Goal: Task Accomplishment & Management: Complete application form

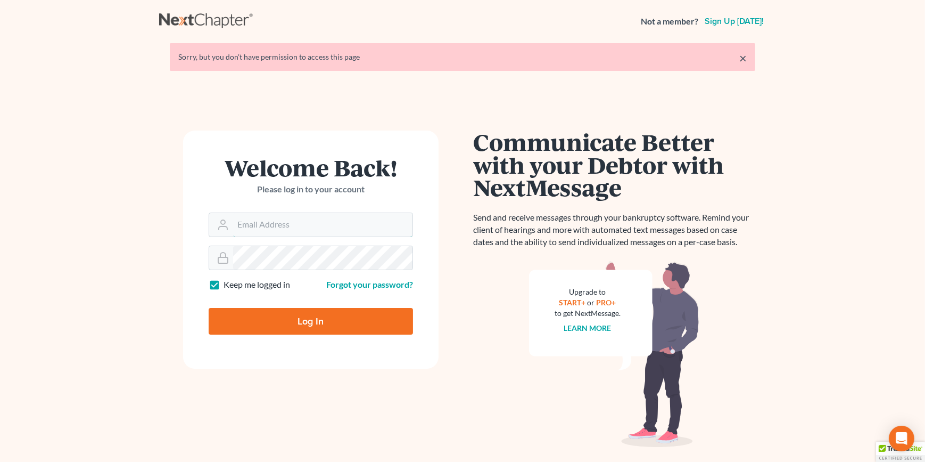
type input "dfuchs@fuchslawoffice.com"
click at [298, 322] on input "Log In" at bounding box center [311, 321] width 204 height 27
type input "Thinking..."
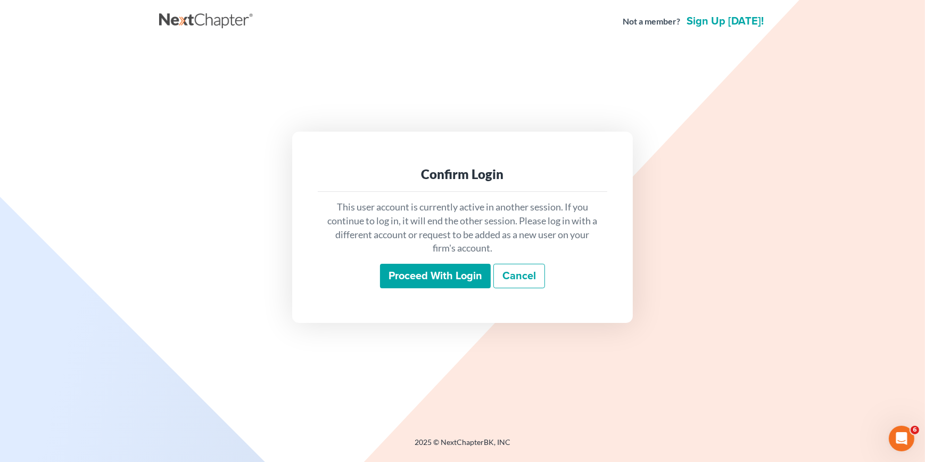
click at [484, 277] on input "Proceed with login" at bounding box center [435, 276] width 111 height 24
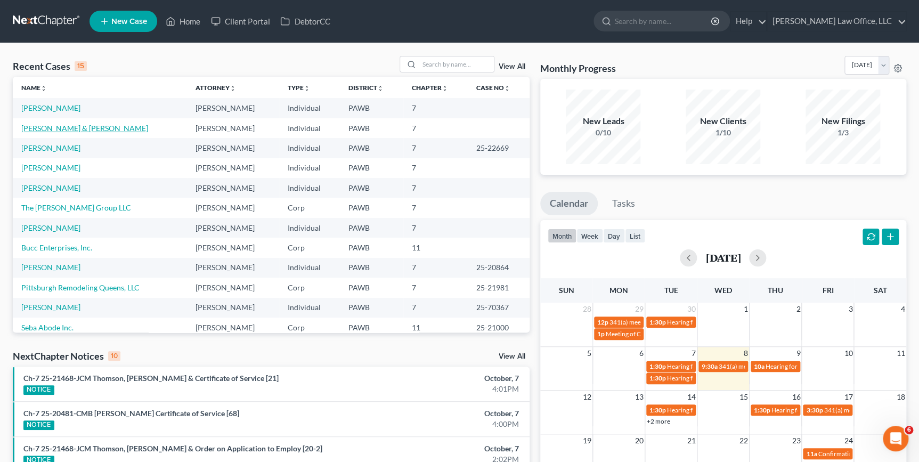
click at [36, 126] on link "Wojsovich, Steven & Rebecca" at bounding box center [84, 128] width 127 height 9
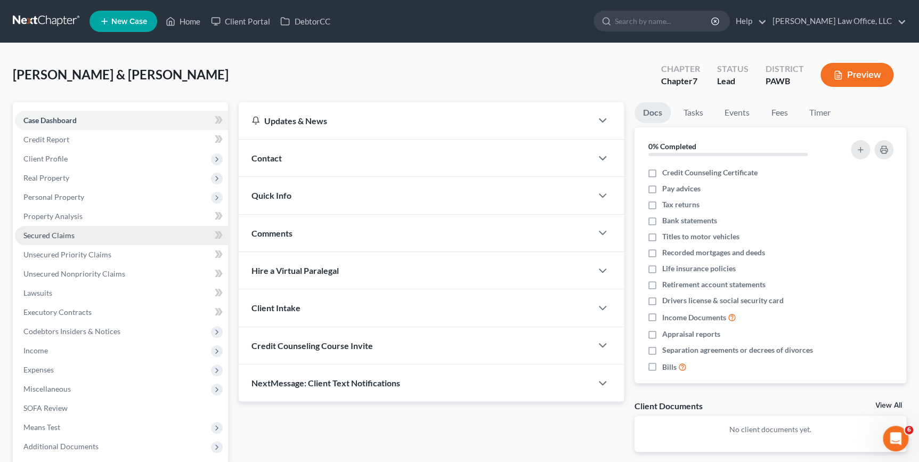
click at [75, 232] on link "Secured Claims" at bounding box center [121, 235] width 213 height 19
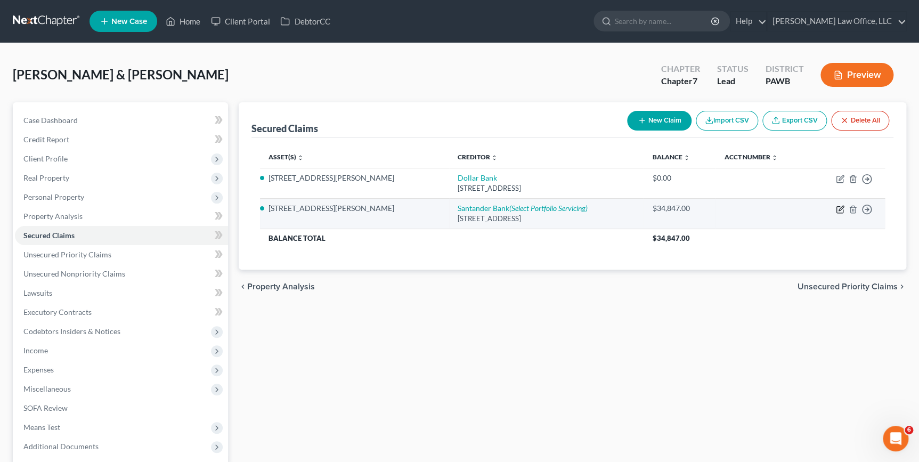
click at [841, 210] on icon "button" at bounding box center [839, 209] width 9 height 9
select select "45"
select select "2"
select select "0"
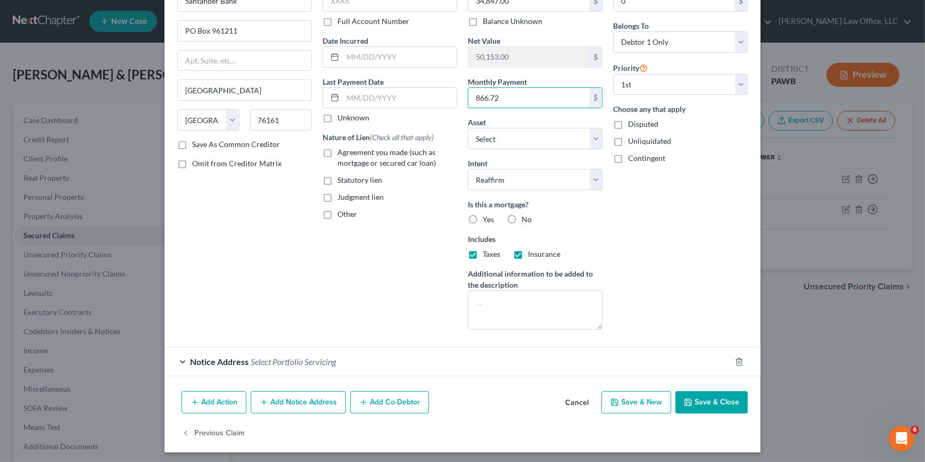
scroll to position [72, 0]
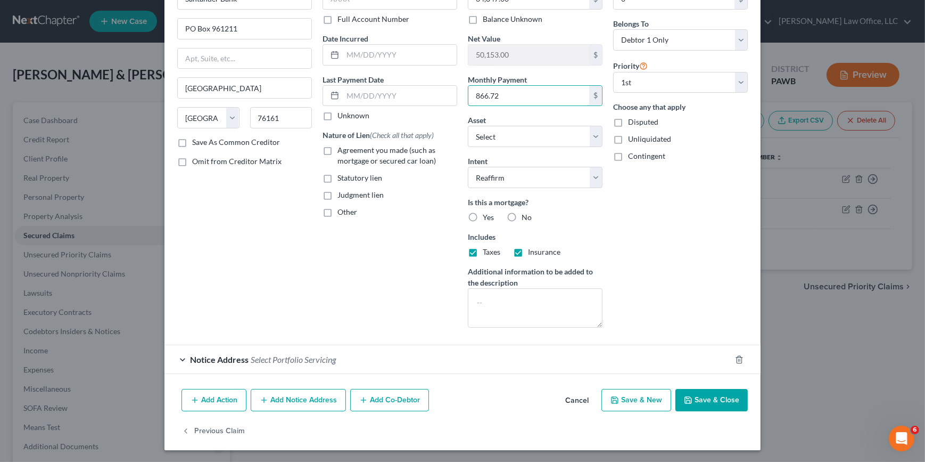
type input "866.72"
click at [711, 406] on button "Save & Close" at bounding box center [712, 400] width 72 height 22
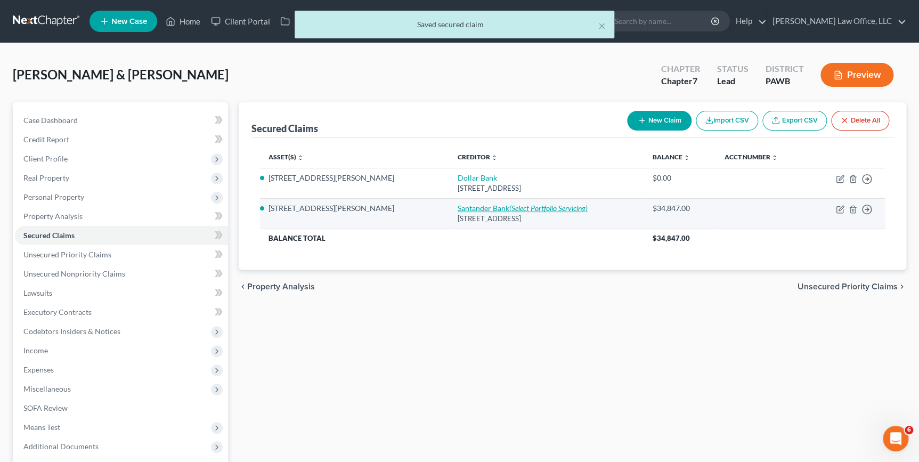
click at [457, 204] on link "Santander Bank (Select Portfolio Servicing)" at bounding box center [522, 207] width 130 height 9
select select "45"
select select "2"
select select "0"
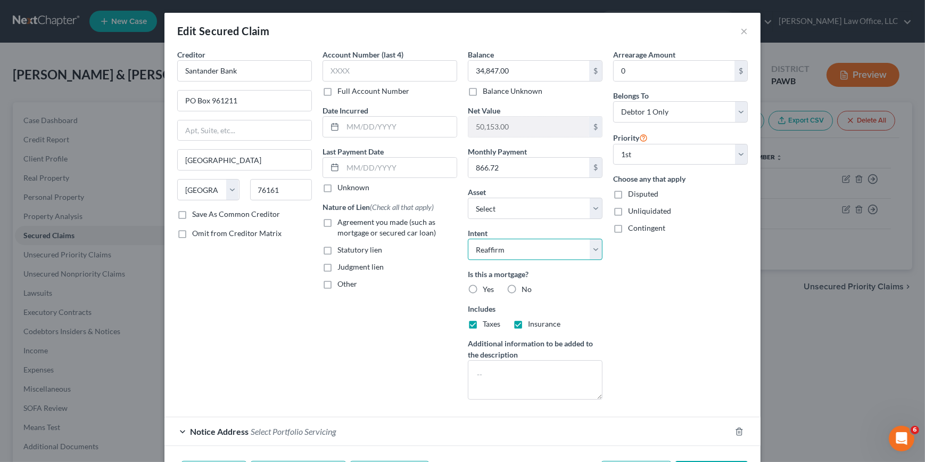
click at [575, 249] on select "Select Surrender Redeem Reaffirm Avoid Other" at bounding box center [535, 249] width 135 height 21
select select "0"
click at [468, 239] on select "Select Surrender Redeem Reaffirm Avoid Other" at bounding box center [535, 249] width 135 height 21
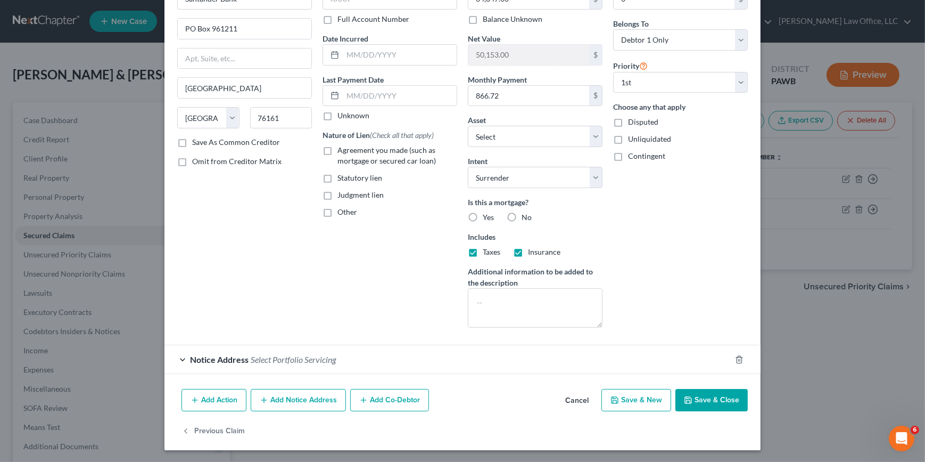
click at [727, 398] on button "Save & Close" at bounding box center [712, 400] width 72 height 22
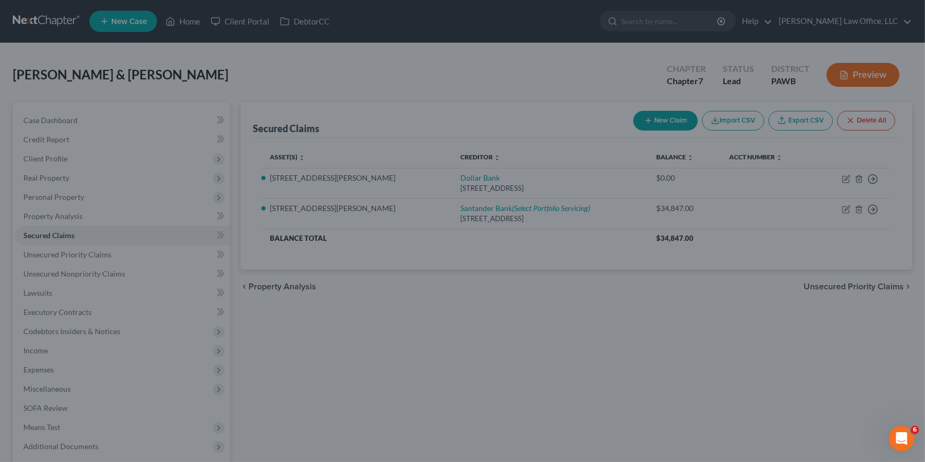
select select "5"
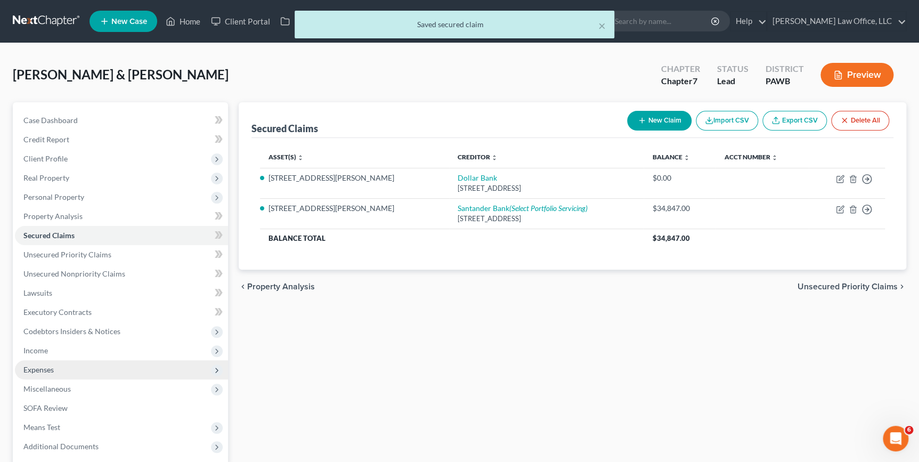
click at [57, 372] on span "Expenses" at bounding box center [121, 369] width 213 height 19
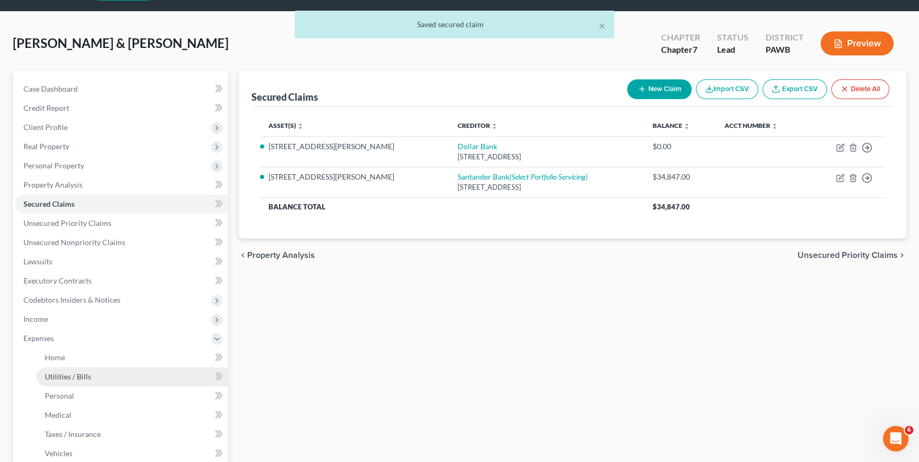
scroll to position [48, 0]
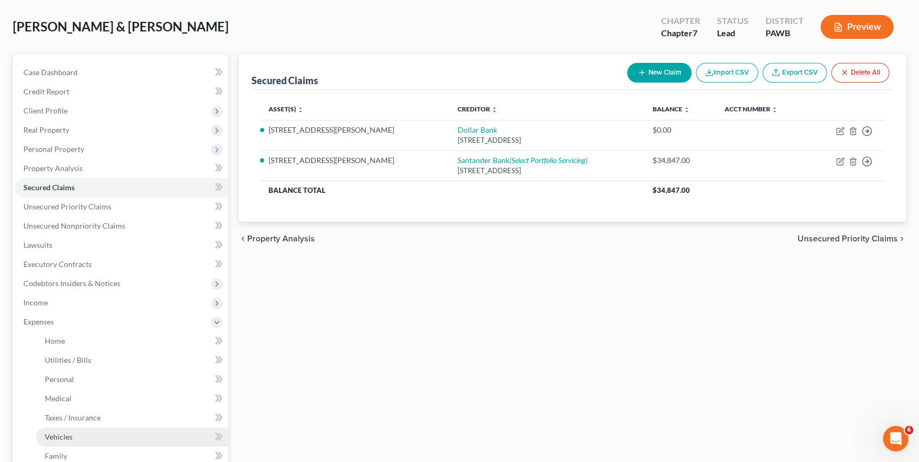
click at [63, 439] on link "Vehicles" at bounding box center [132, 436] width 192 height 19
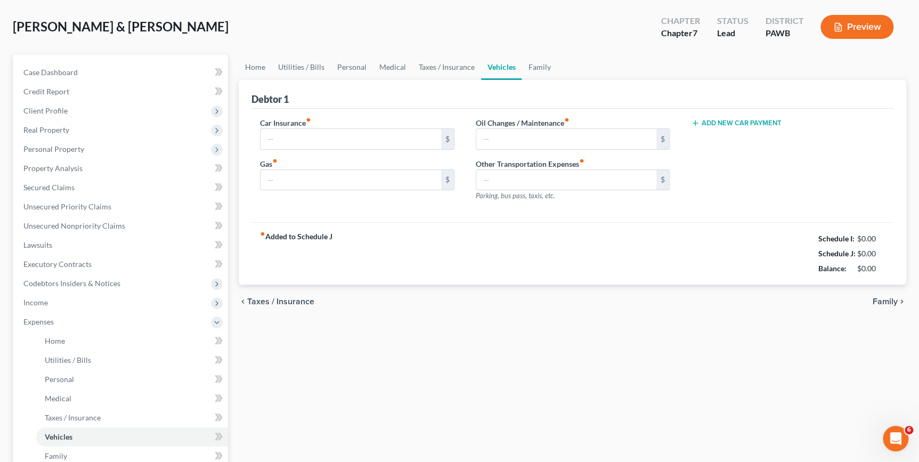
type input "0.00"
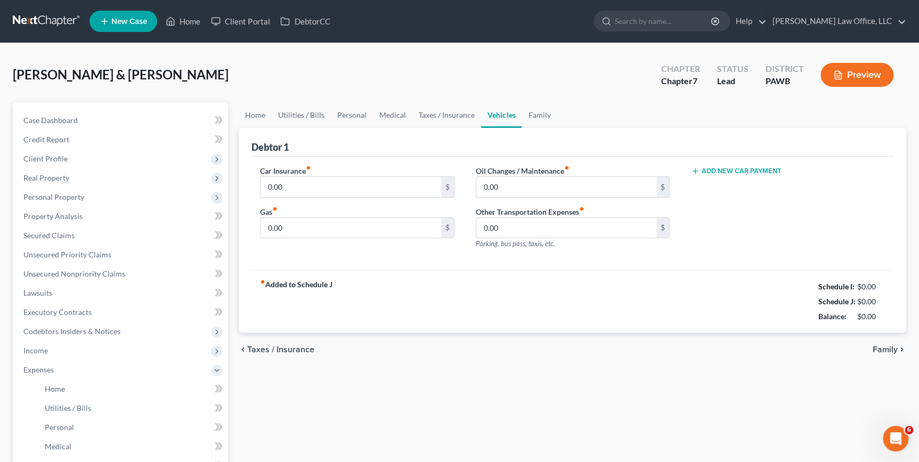
click at [748, 171] on button "Add New Car Payment" at bounding box center [736, 171] width 91 height 9
click at [718, 185] on input "text" at bounding box center [772, 187] width 163 height 20
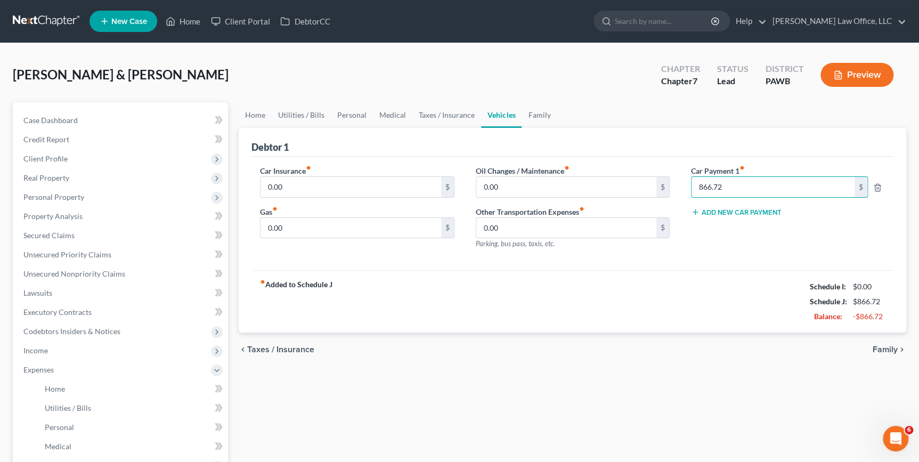
type input "866.72"
click at [887, 351] on span "Family" at bounding box center [884, 349] width 25 height 9
